Goal: Obtain resource: Download file/media

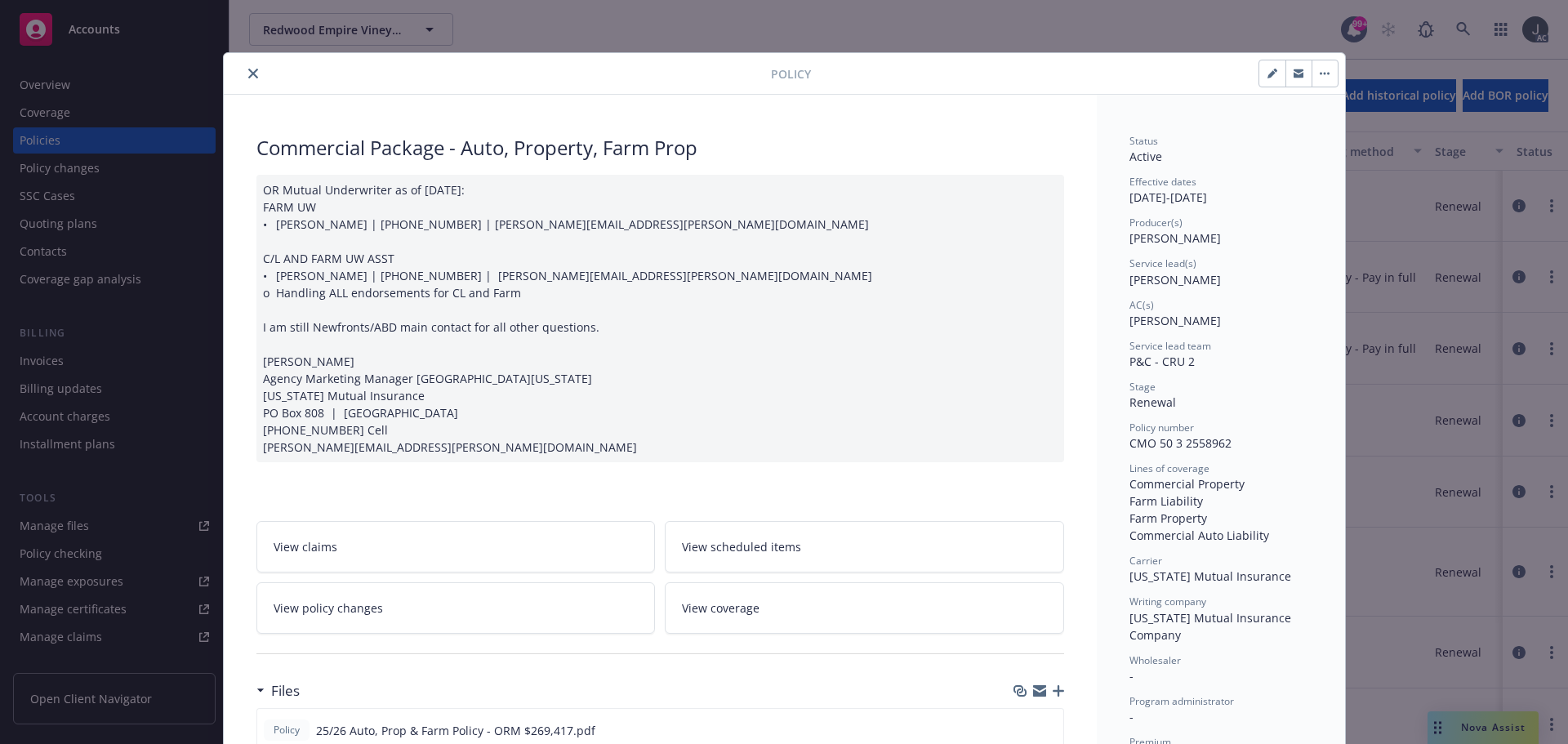
scroll to position [245, 0]
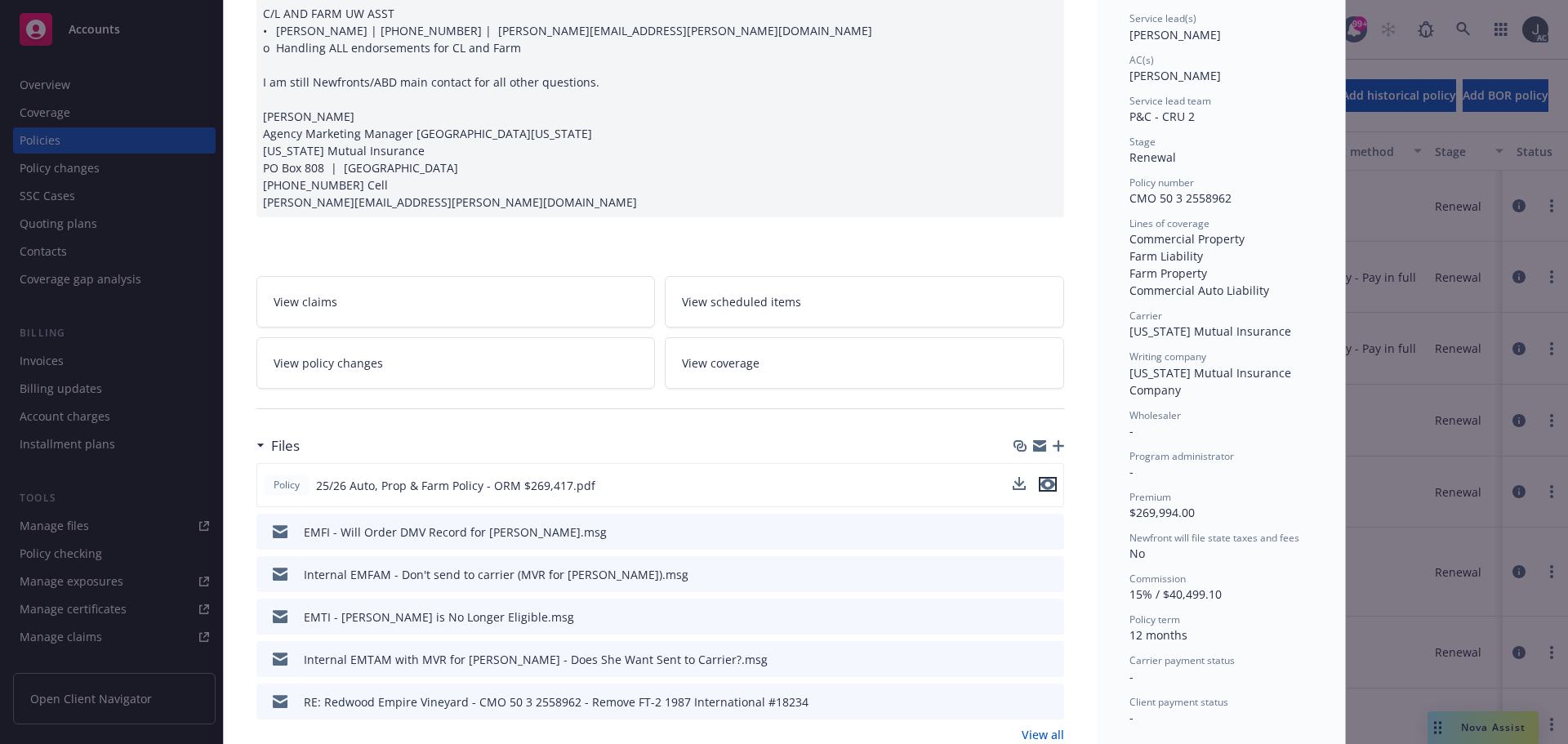
click at [1041, 480] on icon "preview file" at bounding box center [1047, 484] width 15 height 11
